Goal: Communication & Community: Participate in discussion

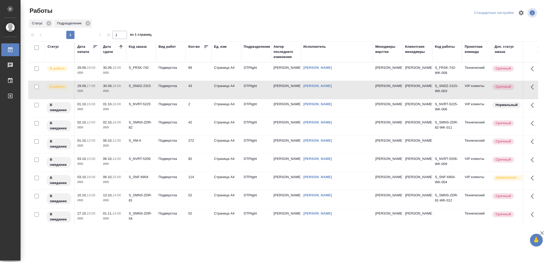
click at [167, 91] on td "Подверстка" at bounding box center [171, 90] width 30 height 18
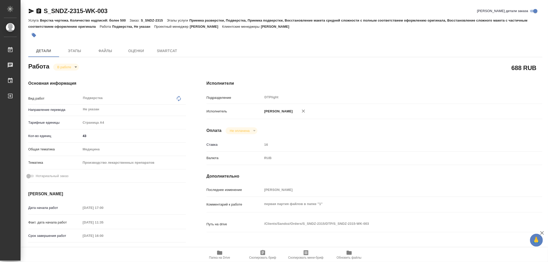
type textarea "x"
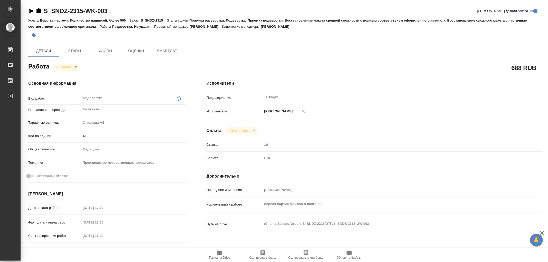
type textarea "x"
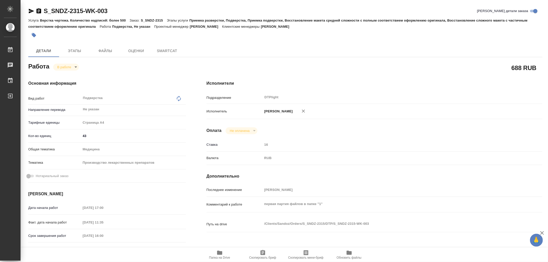
type textarea "x"
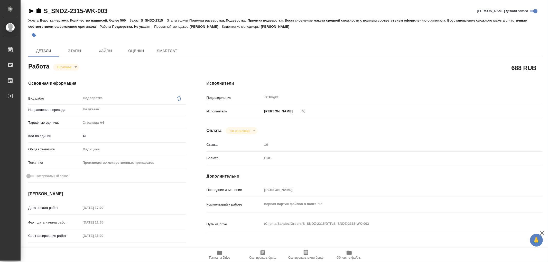
type textarea "x"
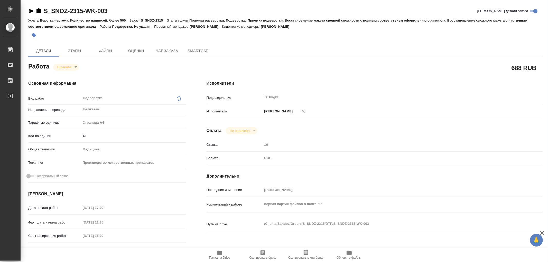
type textarea "x"
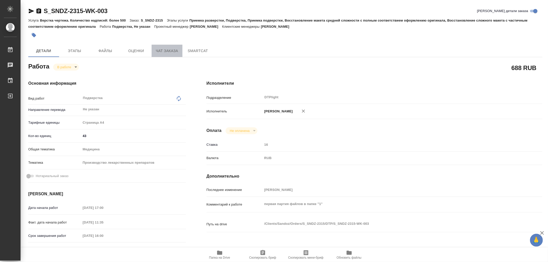
click at [163, 50] on span "Чат заказа" at bounding box center [167, 51] width 25 height 6
type textarea "x"
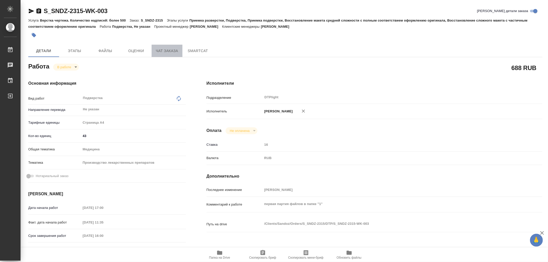
type textarea "x"
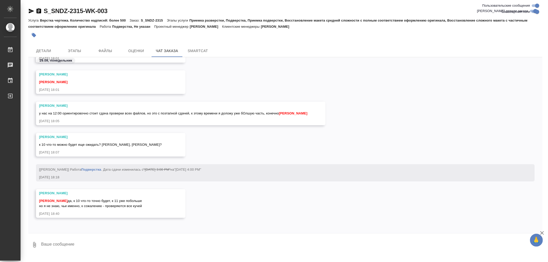
scroll to position [39278, 0]
